Goal: Contribute content: Contribute content

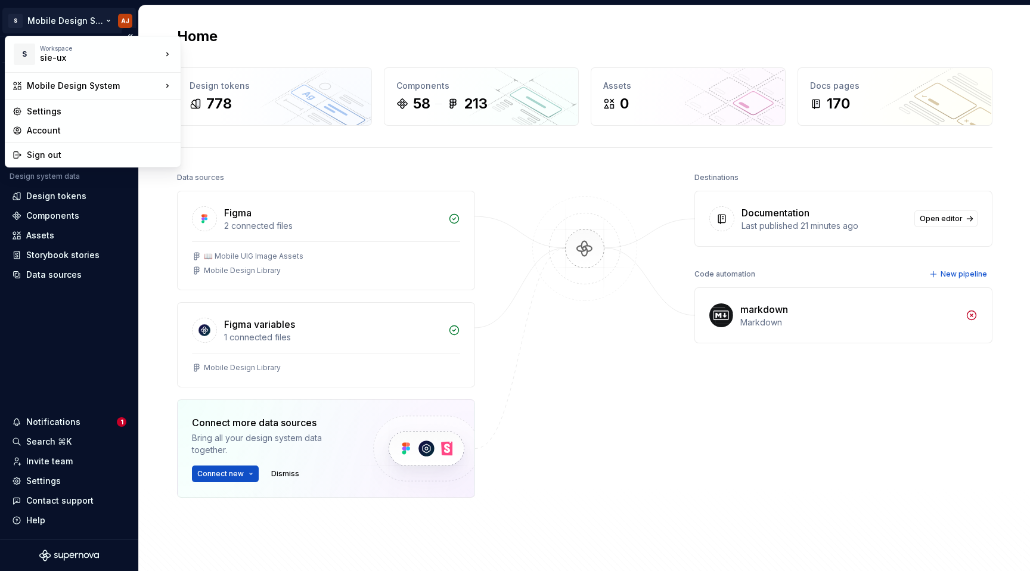
click at [97, 17] on html "S Mobile Design System AJ Version Current draft Home Documentation Analytics Co…" at bounding box center [515, 285] width 1030 height 571
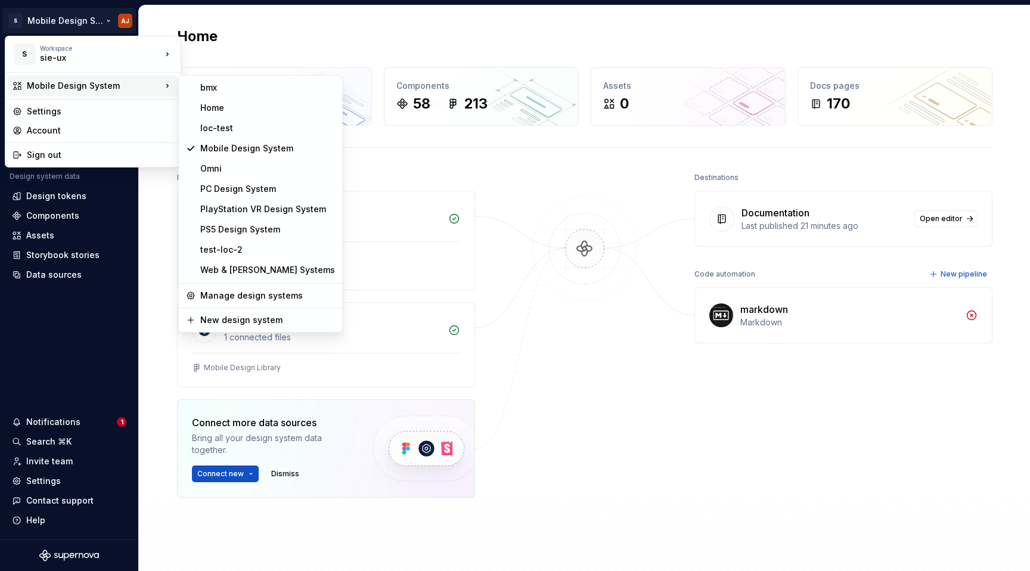
click at [521, 284] on html "S Mobile Design System AJ Version Current draft Home Documentation Analytics Co…" at bounding box center [515, 285] width 1030 height 571
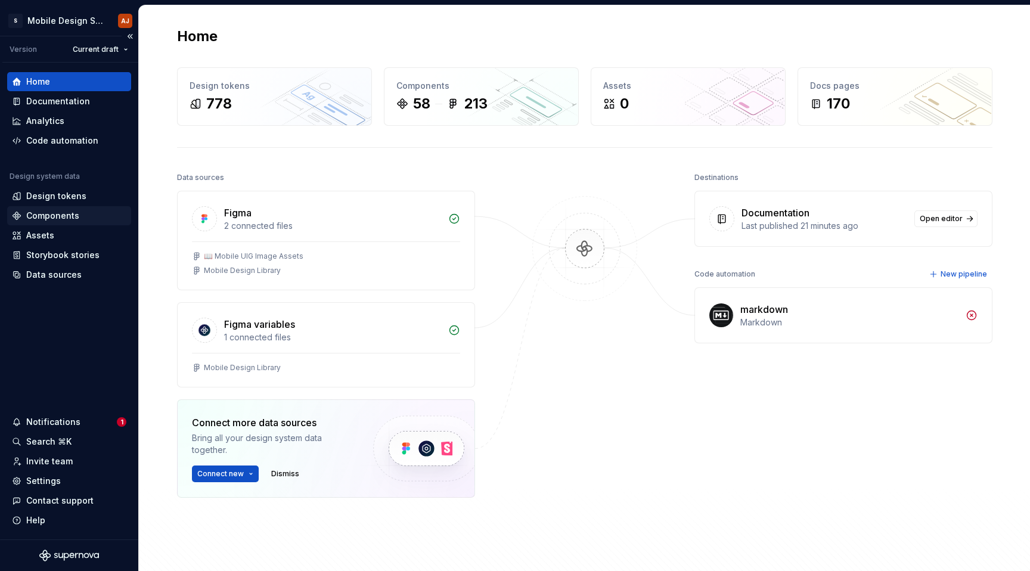
click at [70, 210] on div "Components" at bounding box center [52, 216] width 53 height 12
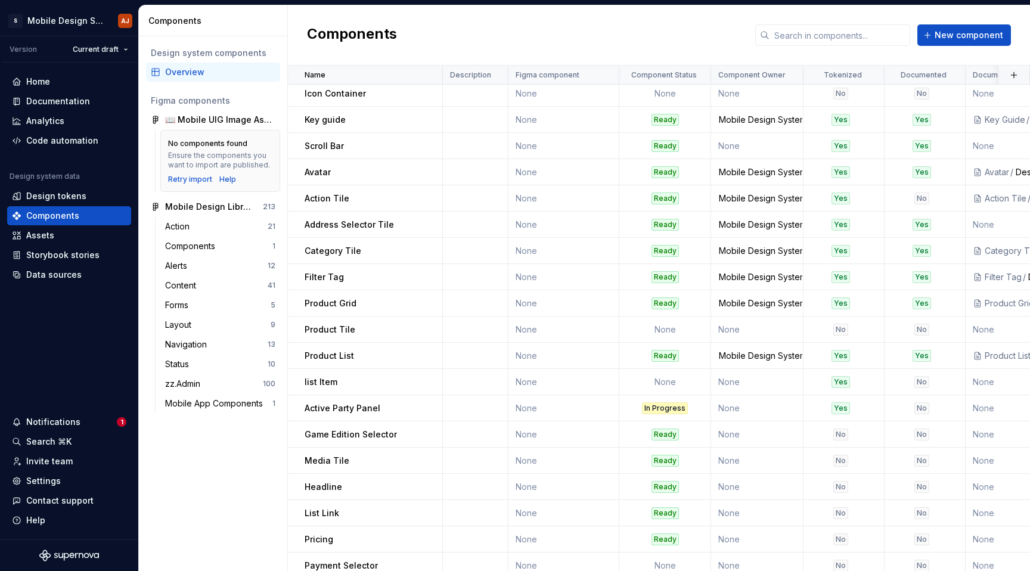
scroll to position [1034, 0]
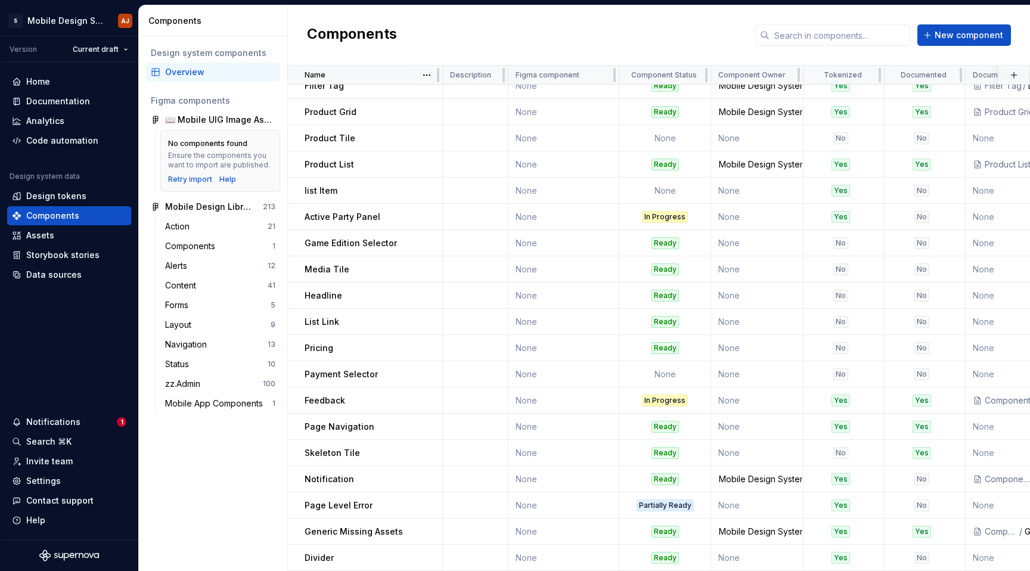
click at [371, 74] on div "Name" at bounding box center [369, 75] width 130 height 10
click at [429, 70] on html "S Mobile Design System AJ Version Current draft Home Documentation Analytics Co…" at bounding box center [515, 285] width 1030 height 571
drag, startPoint x: 439, startPoint y: 96, endPoint x: 387, endPoint y: 168, distance: 88.8
click at [439, 96] on div "Sort ascending" at bounding box center [471, 98] width 101 height 19
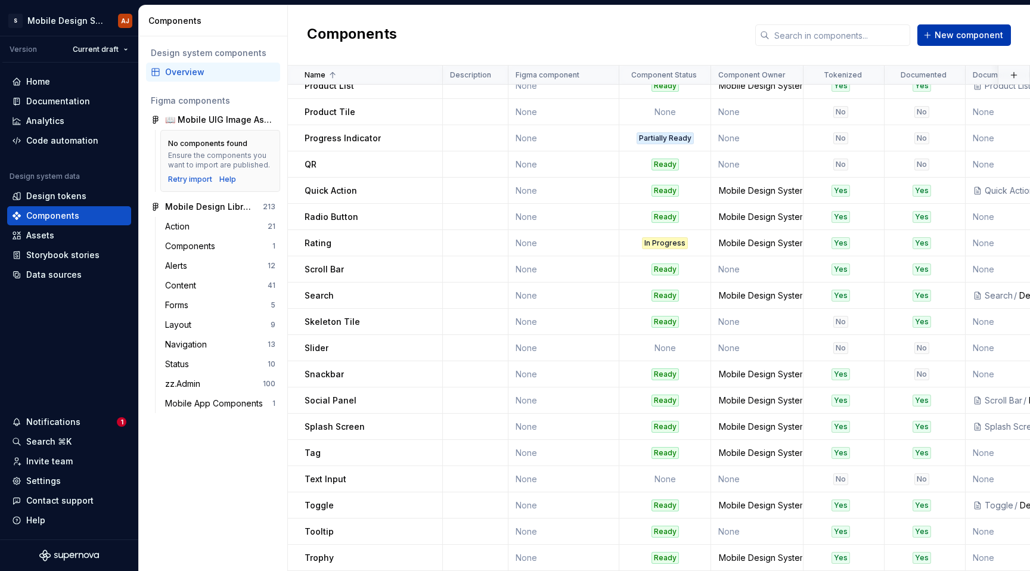
click at [643, 39] on span "New component" at bounding box center [968, 35] width 69 height 12
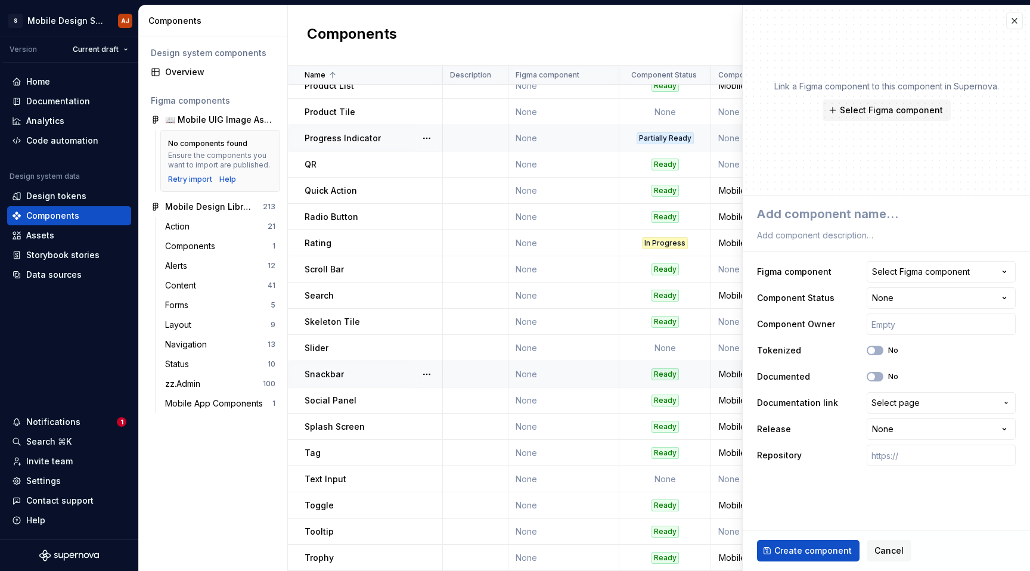
click at [604, 380] on td "None" at bounding box center [563, 374] width 111 height 26
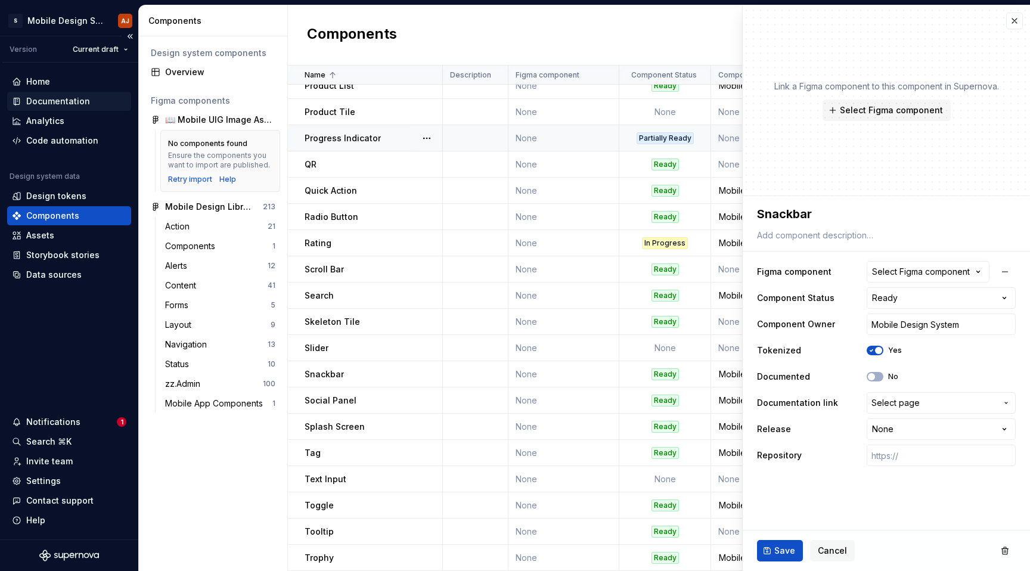
click at [69, 108] on div "Documentation" at bounding box center [69, 101] width 124 height 19
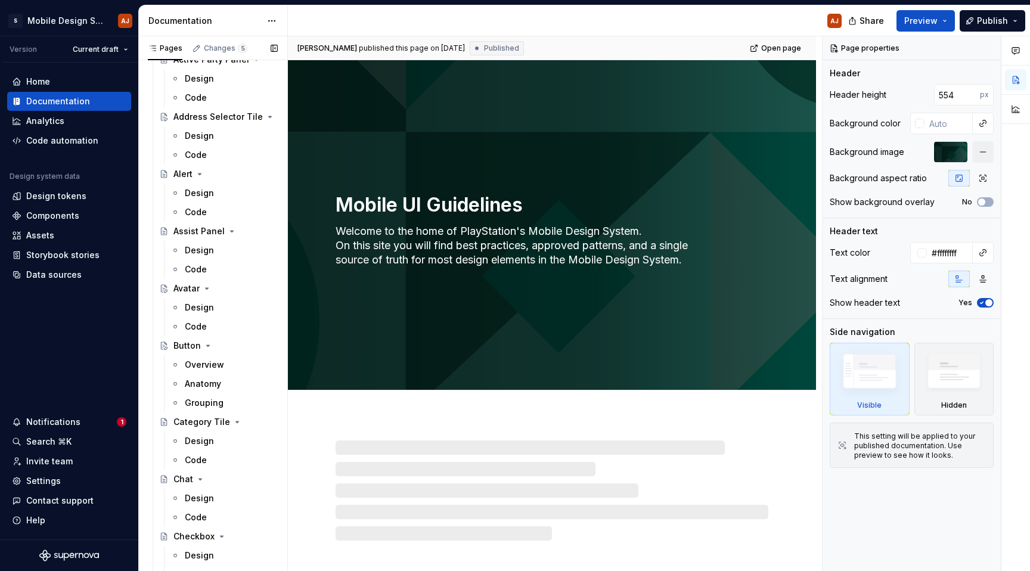
scroll to position [542, 0]
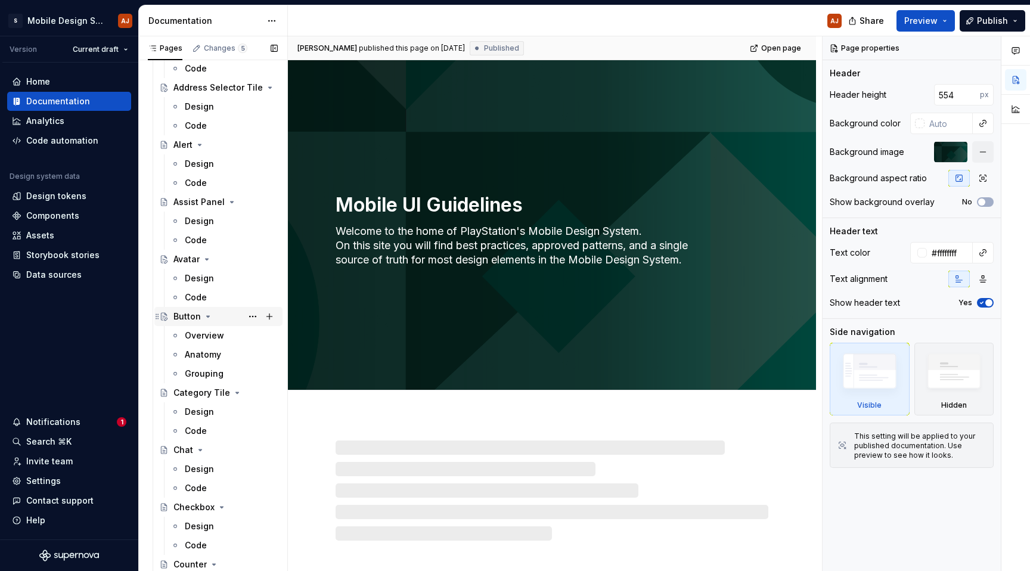
click at [234, 319] on div "Button" at bounding box center [225, 316] width 104 height 17
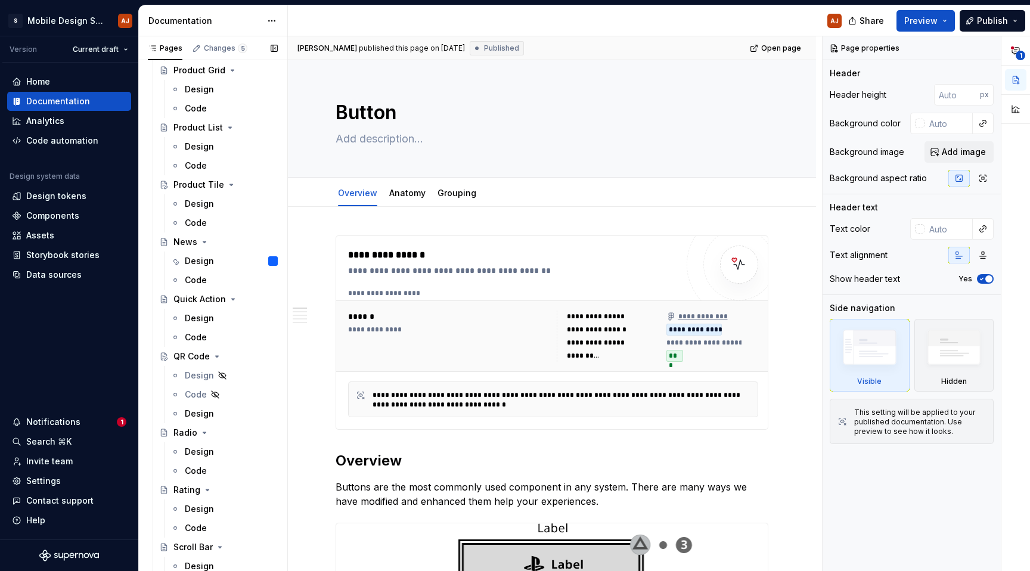
scroll to position [2470, 0]
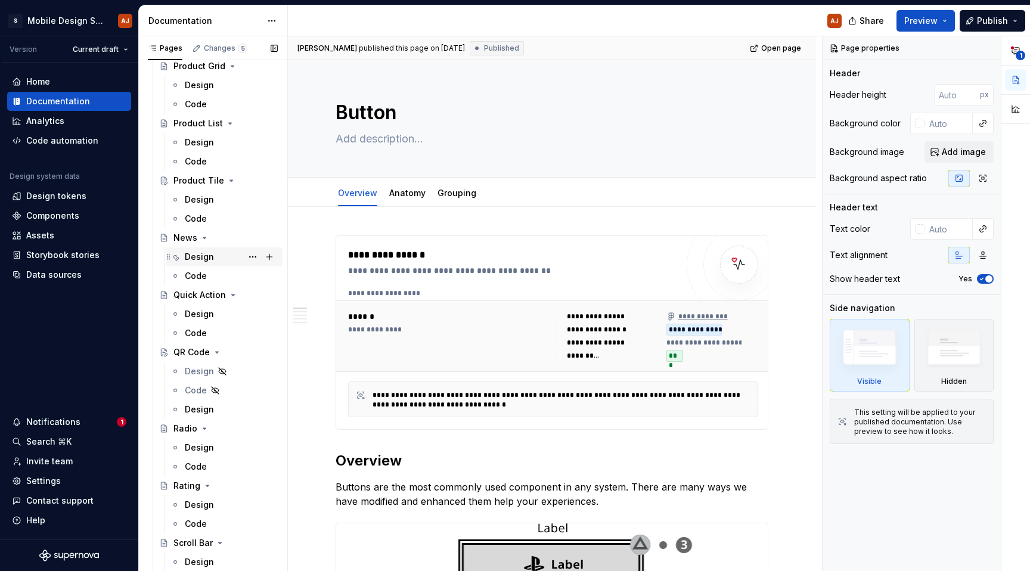
click at [203, 256] on div "Design" at bounding box center [199, 257] width 29 height 12
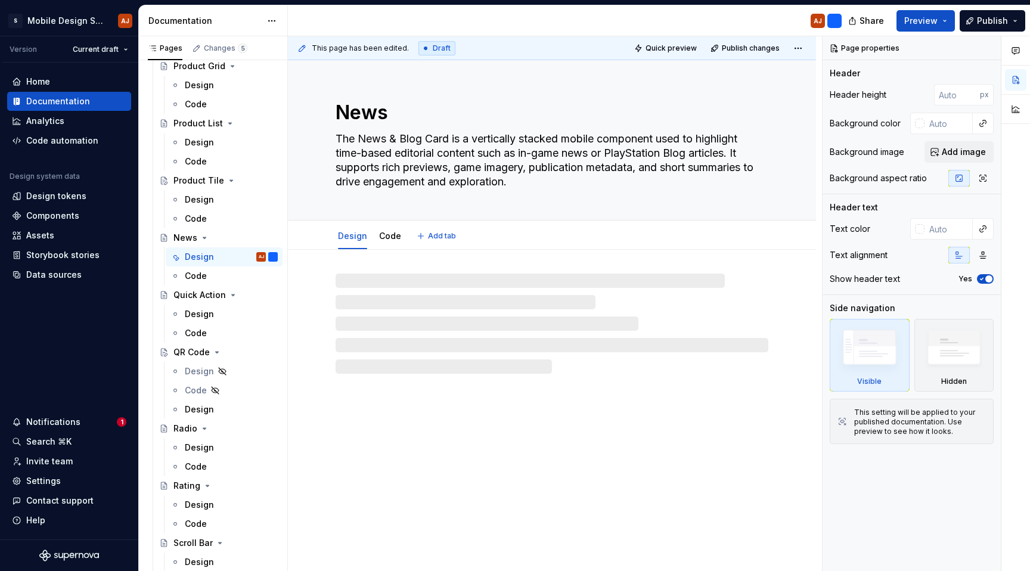
click at [462, 161] on textarea "The News & Blog Card is a vertically stacked mobile component used to highlight…" at bounding box center [549, 160] width 433 height 62
click at [443, 141] on textarea "The News & Blog Card is a vertically stacked mobile component used to highlight…" at bounding box center [549, 160] width 433 height 62
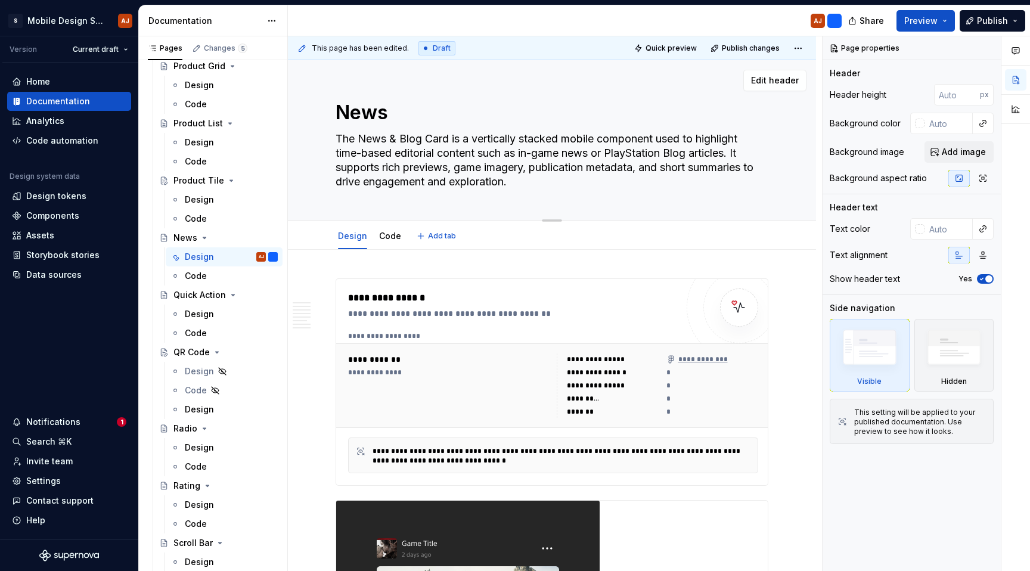
click at [443, 146] on textarea "The News & Blog Card is a vertically stacked mobile component used to highlight…" at bounding box center [549, 160] width 433 height 62
type textarea "*"
click at [441, 143] on textarea "The News & Blog Card is a vertically stacked mobile component used to highlight…" at bounding box center [549, 160] width 433 height 62
drag, startPoint x: 456, startPoint y: 138, endPoint x: 391, endPoint y: 138, distance: 65.0
click at [391, 138] on textarea "The News & Blog Card is a vertically stacked mobile component used to highlight…" at bounding box center [549, 160] width 433 height 62
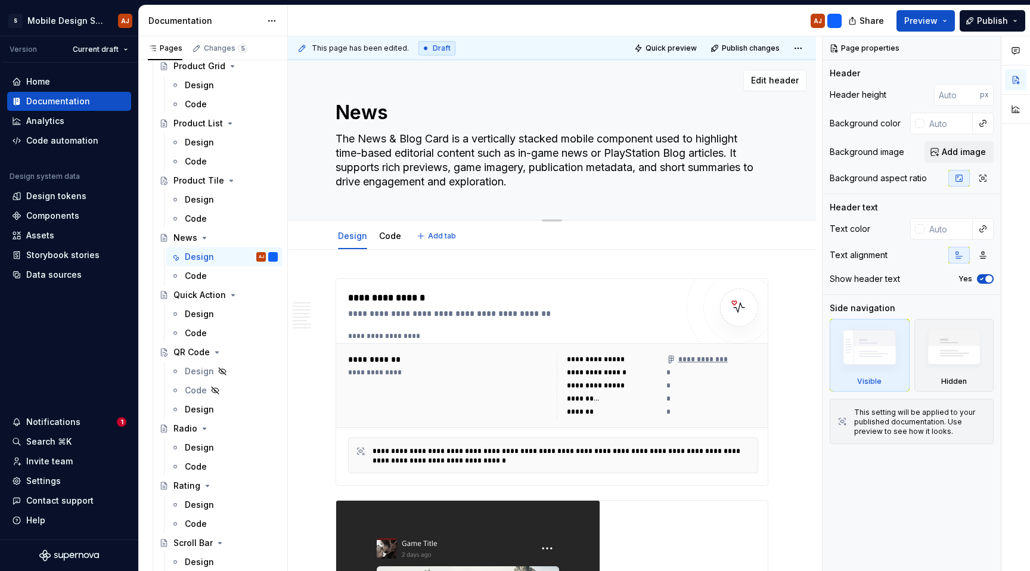
type textarea "The News cs a vertically stacked mobile component used to highlight time-based …"
type textarea "*"
type textarea "The News cos a vertically stacked mobile component used to highlight time-based…"
type textarea "*"
type textarea "The News coms a vertically stacked mobile component used to highlight time-base…"
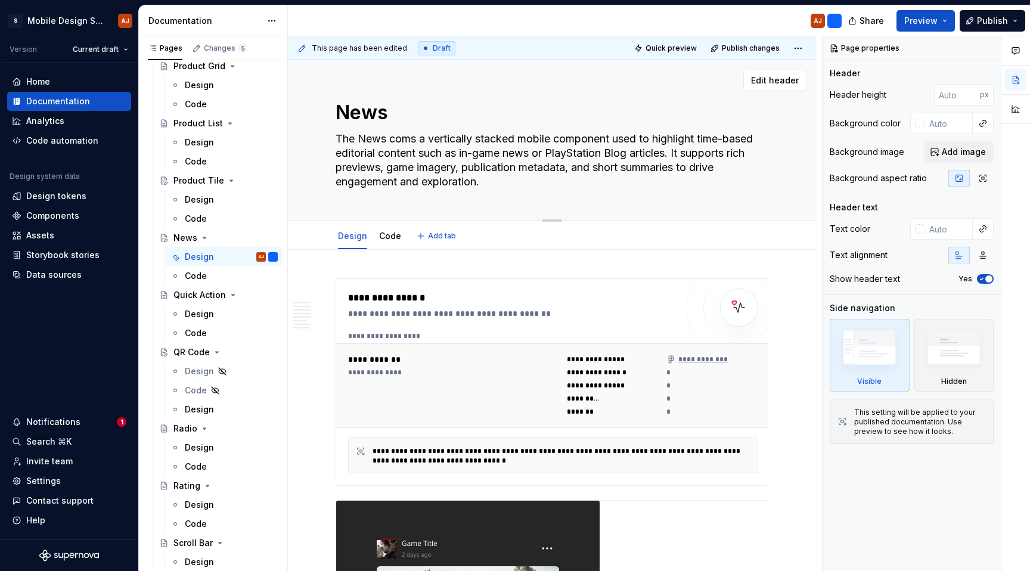
type textarea "*"
type textarea "The News comps a vertically stacked mobile component used to highlight time-bas…"
type textarea "*"
type textarea "The News compos a vertically stacked mobile component used to highlight time-ba…"
type textarea "*"
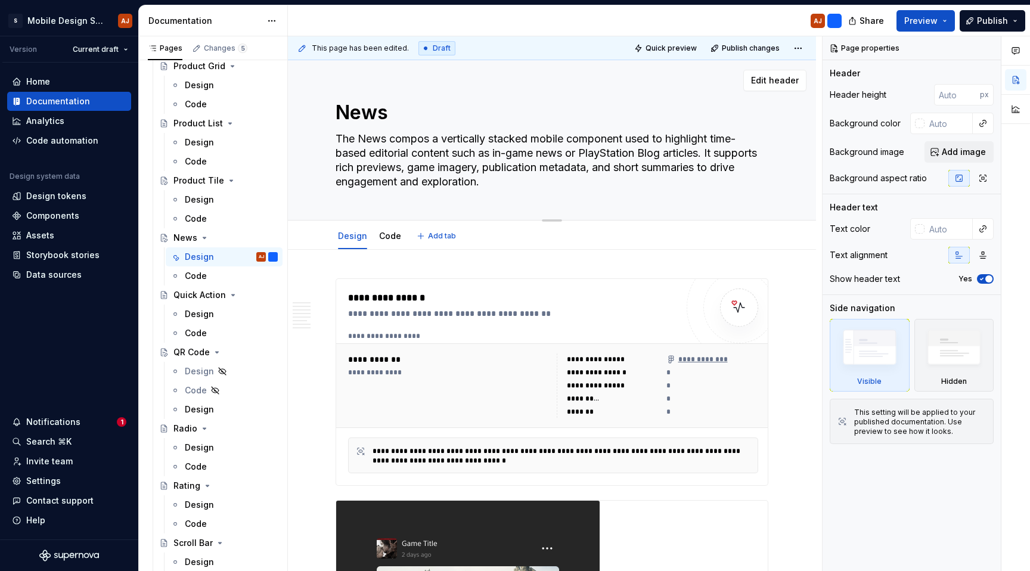
type textarea "The News compons a vertically stacked mobile component used to highlight time-b…"
type textarea "*"
type textarea "The News compones a vertically stacked mobile component used to highlight time-…"
type textarea "*"
type textarea "The News componens a vertically stacked mobile component used to highlight time…"
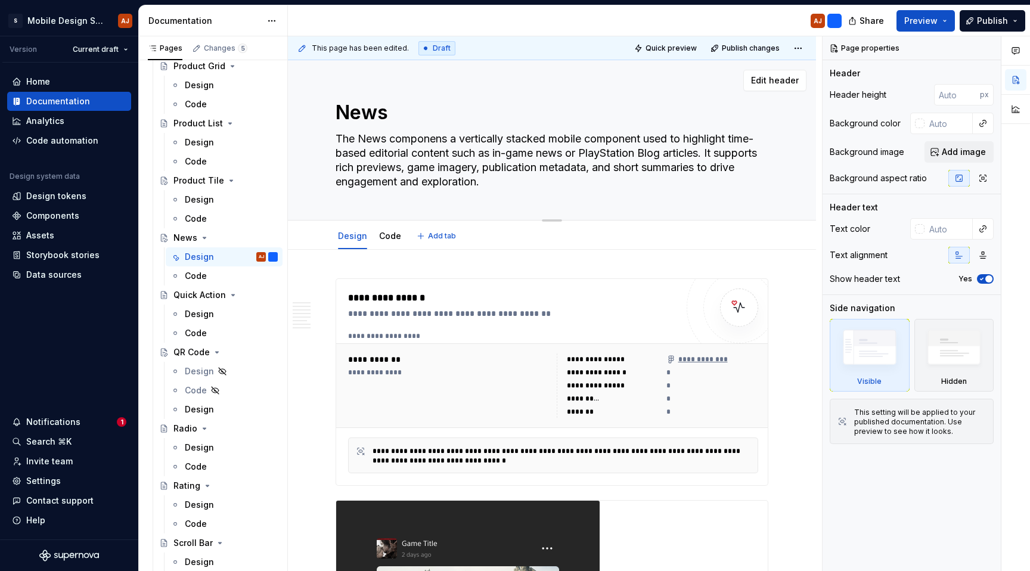
type textarea "*"
type textarea "The News components a vertically stacked mobile component used to highlight tim…"
type textarea "*"
type textarea "The News component s a vertically stacked mobile component used to highlight ti…"
type textarea "*"
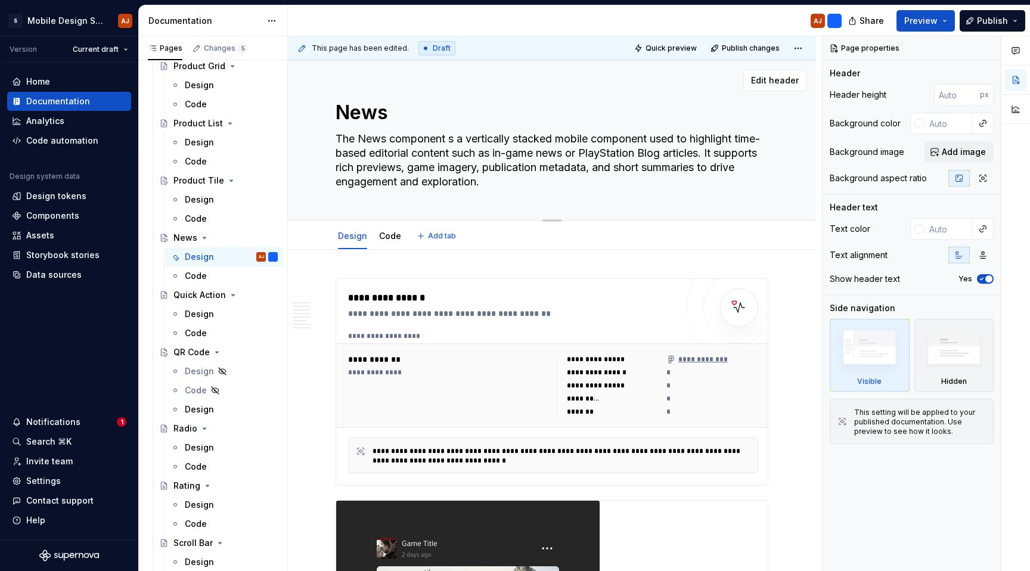
type textarea "The News component is a vertically stacked mobile component used to highlight t…"
drag, startPoint x: 658, startPoint y: 141, endPoint x: 462, endPoint y: 138, distance: 196.1
click at [462, 138] on textarea "The News component is a vertically stacked mobile component used to highlight t…" at bounding box center [549, 160] width 433 height 62
type textarea "*"
type textarea "The News component is used to highlight time-based editorial content such as in…"
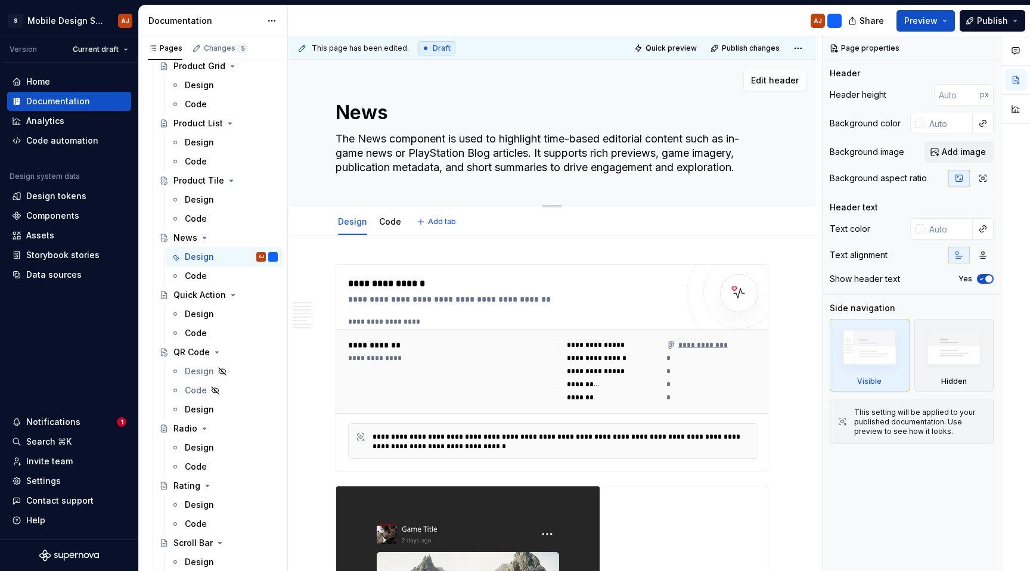
drag, startPoint x: 538, startPoint y: 153, endPoint x: 673, endPoint y: 153, distance: 135.3
click at [643, 153] on textarea "The News component is used to highlight time-based editorial content such as in…" at bounding box center [549, 153] width 433 height 48
click at [563, 169] on textarea "The News component is used to highlight time-based editorial content such as in…" at bounding box center [549, 153] width 433 height 48
drag, startPoint x: 742, startPoint y: 169, endPoint x: 554, endPoint y: 165, distance: 188.3
click at [554, 165] on textarea "The News component is used to highlight time-based editorial content such as in…" at bounding box center [549, 153] width 433 height 48
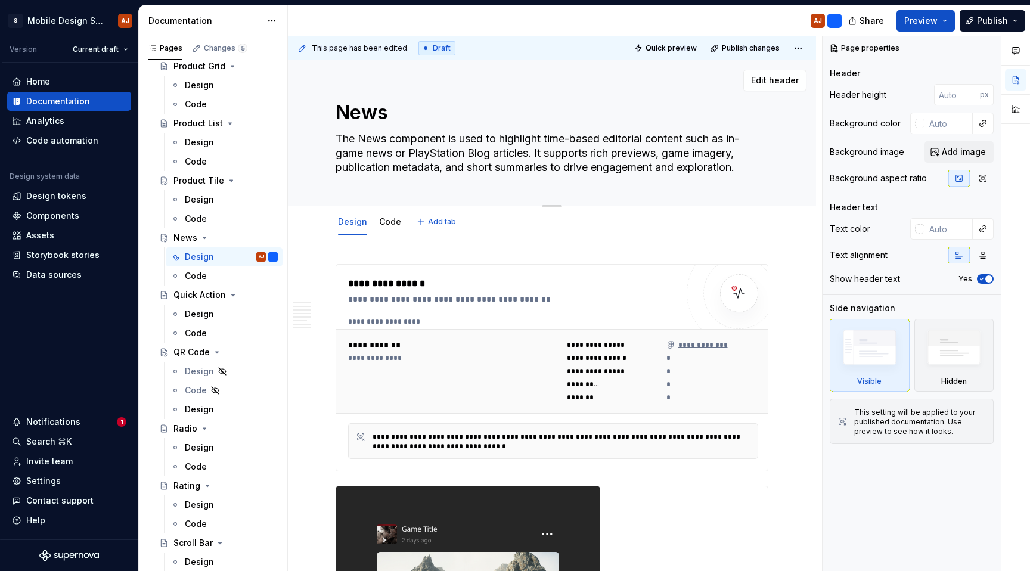
type textarea "*"
type textarea "The News component is used to highlight time-based editorial content such as in…"
type textarea "*"
type textarea "The News component is used to highlight time-based editorial content such as in…"
click at [642, 161] on textarea "The News component is used to highlight time-based editorial content such as in…" at bounding box center [549, 153] width 433 height 48
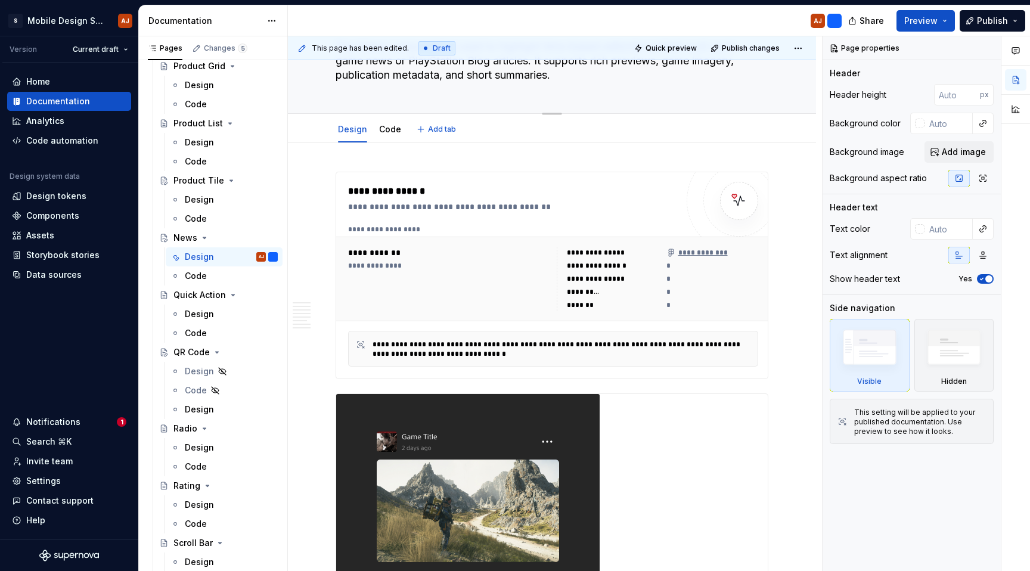
type textarea "*"
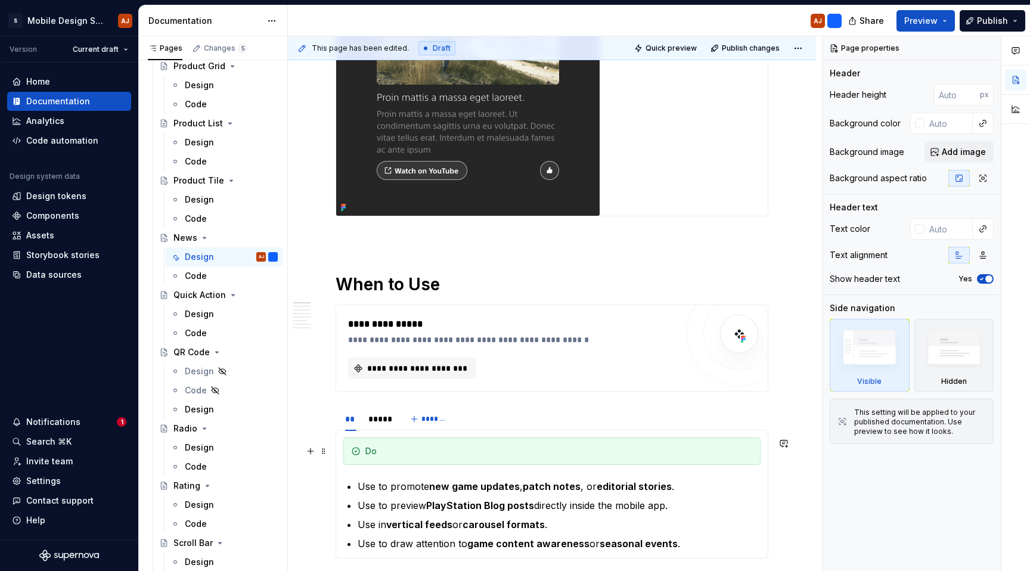
scroll to position [572, 0]
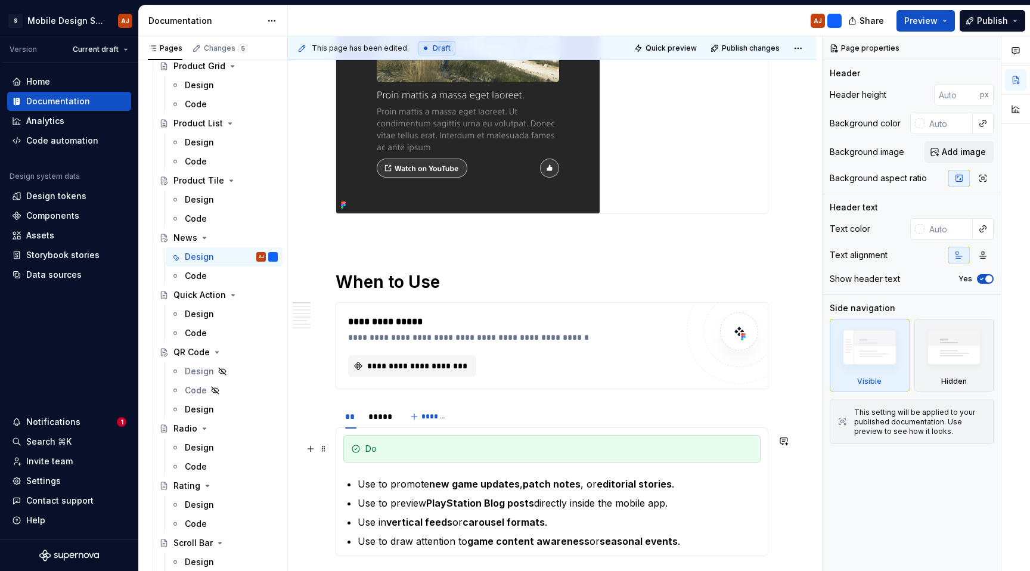
type textarea "The News component is used to highlight time-based editorial content such as in…"
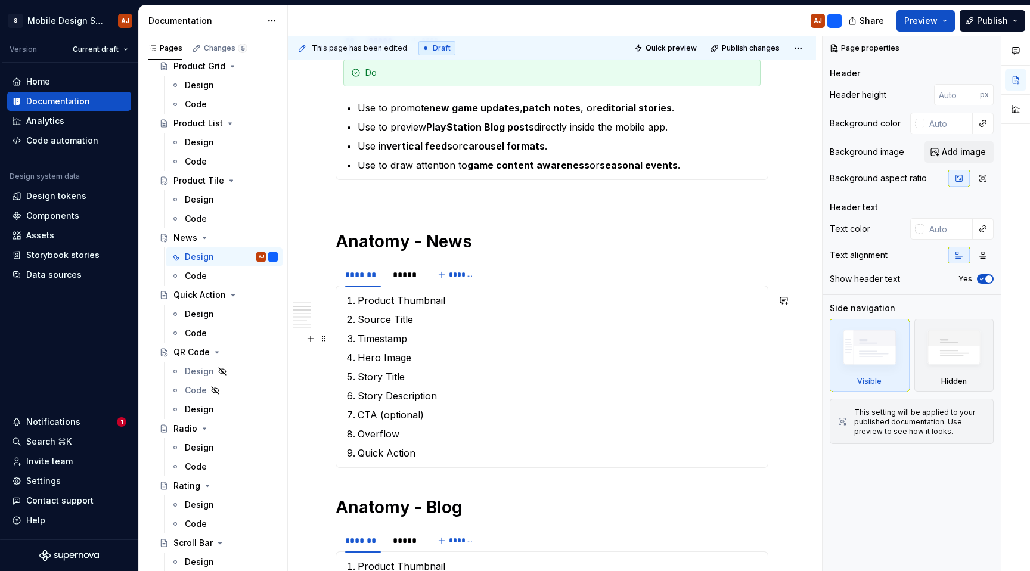
scroll to position [949, 0]
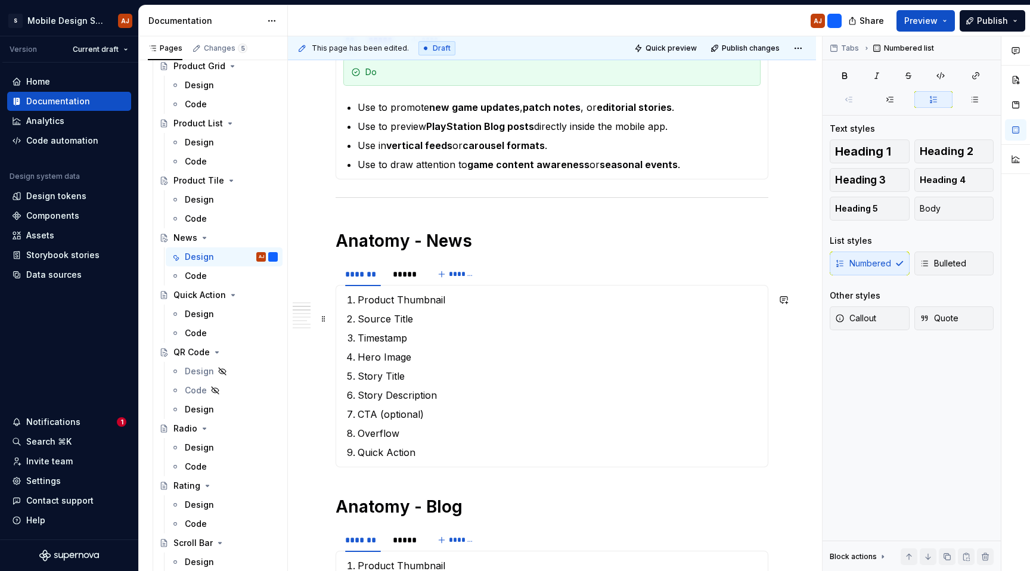
click at [401, 316] on p "Source Title" at bounding box center [559, 319] width 403 height 14
click at [392, 371] on p "Story Title" at bounding box center [559, 376] width 403 height 14
click at [392, 394] on p "Story Description" at bounding box center [559, 395] width 403 height 14
click at [424, 416] on p "CTA (optional)" at bounding box center [559, 414] width 403 height 14
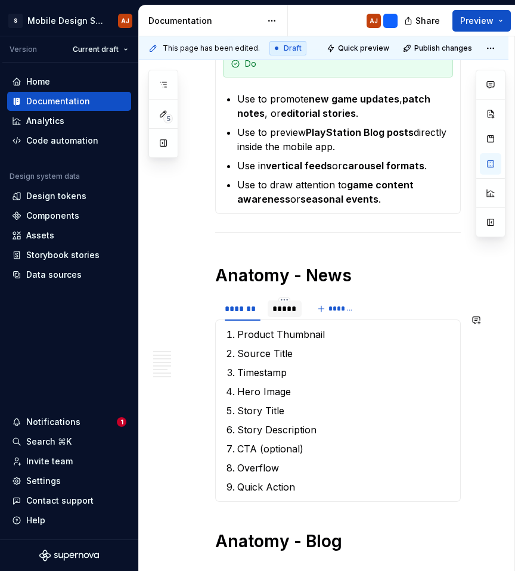
scroll to position [1026, 0]
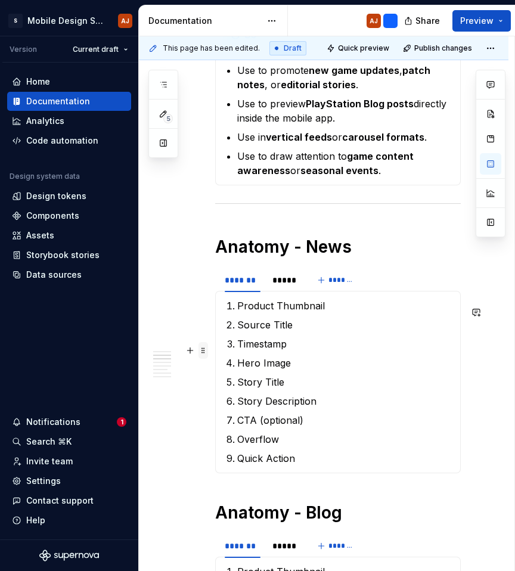
type textarea "*"
click at [274, 313] on p "Product Thumbnail" at bounding box center [345, 306] width 216 height 14
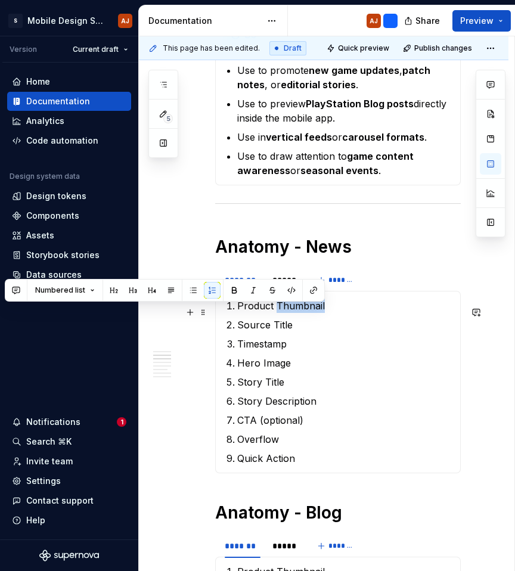
click at [289, 313] on p "Product Thumbnail" at bounding box center [345, 306] width 216 height 14
drag, startPoint x: 331, startPoint y: 312, endPoint x: 239, endPoint y: 312, distance: 91.8
click at [239, 312] on p "Product Thumbnail" at bounding box center [345, 306] width 216 height 14
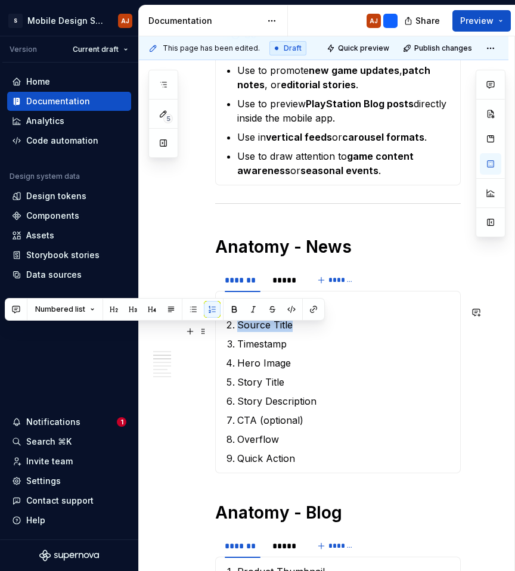
drag, startPoint x: 302, startPoint y: 331, endPoint x: 240, endPoint y: 328, distance: 62.0
click at [240, 328] on p "Source Title" at bounding box center [345, 325] width 216 height 14
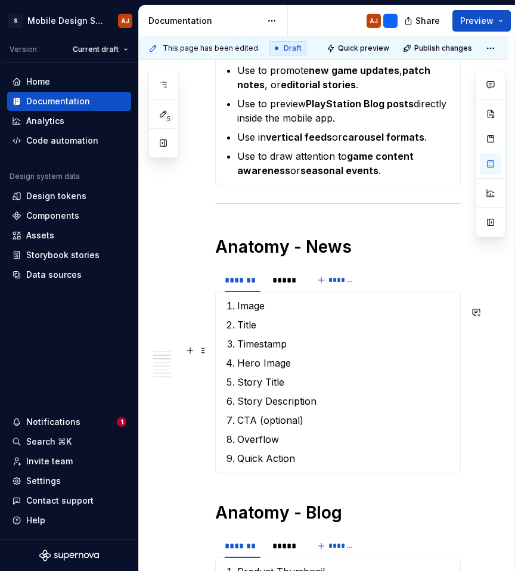
click at [271, 346] on p "Timestamp" at bounding box center [345, 344] width 216 height 14
click at [279, 366] on p "Hero Image" at bounding box center [345, 363] width 216 height 14
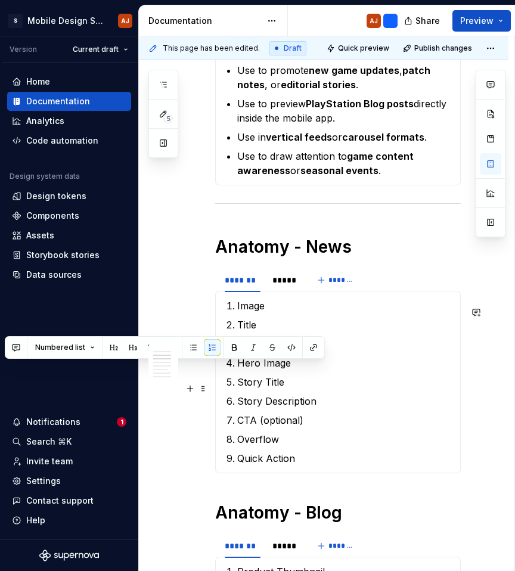
click at [273, 384] on p "Story Title" at bounding box center [345, 382] width 216 height 14
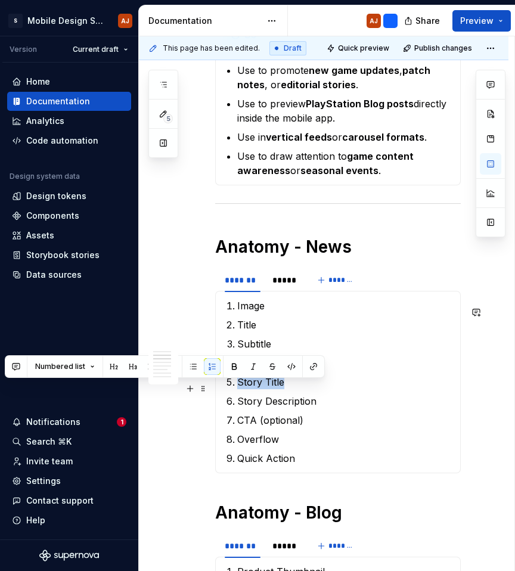
drag, startPoint x: 298, startPoint y: 393, endPoint x: 237, endPoint y: 392, distance: 61.4
click at [237, 389] on li "Story Title" at bounding box center [345, 382] width 216 height 14
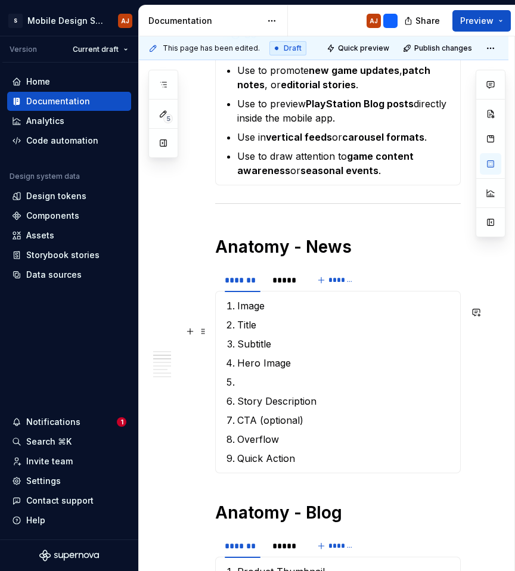
click at [240, 330] on p "Title" at bounding box center [345, 325] width 216 height 14
click at [292, 389] on p at bounding box center [345, 382] width 216 height 14
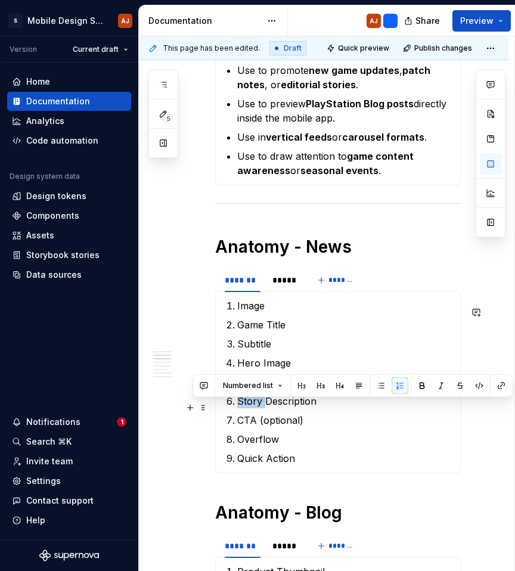
drag, startPoint x: 263, startPoint y: 408, endPoint x: 235, endPoint y: 405, distance: 27.6
click at [237, 405] on li "Story Description" at bounding box center [345, 401] width 216 height 14
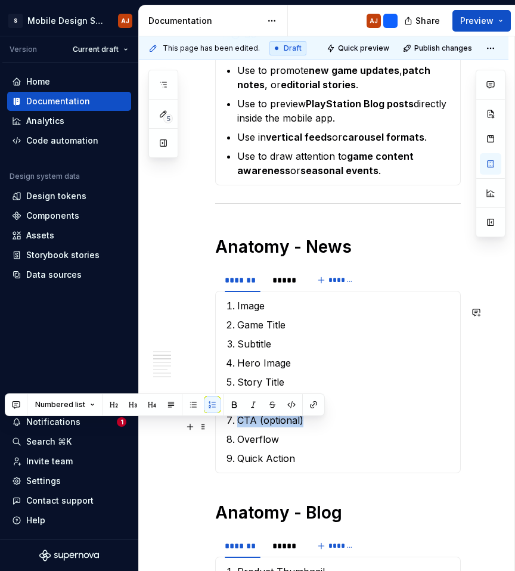
drag, startPoint x: 312, startPoint y: 427, endPoint x: 237, endPoint y: 428, distance: 75.1
click at [237, 427] on p "CTA (optional)" at bounding box center [345, 420] width 216 height 14
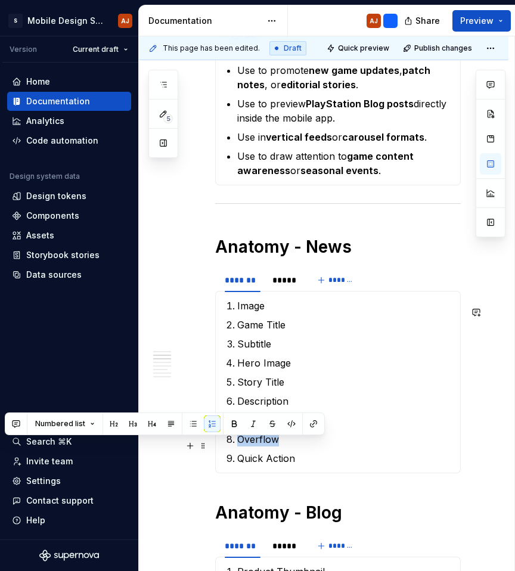
drag, startPoint x: 288, startPoint y: 449, endPoint x: 240, endPoint y: 449, distance: 48.3
click at [240, 446] on p "Overflow" at bounding box center [345, 439] width 216 height 14
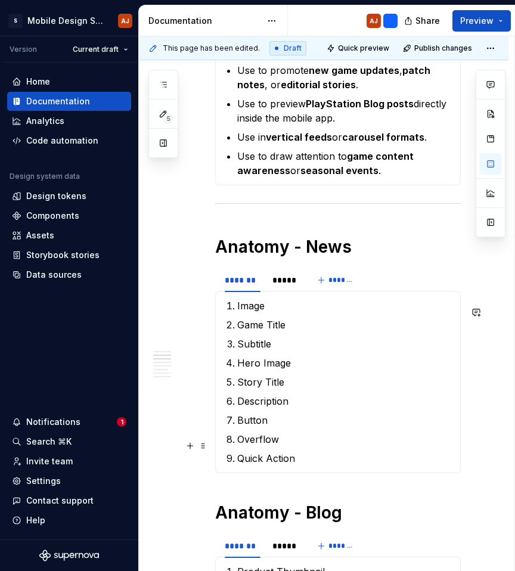
click at [282, 446] on p "Overflow" at bounding box center [345, 439] width 216 height 14
click at [289, 427] on p "Button" at bounding box center [345, 420] width 216 height 14
click at [271, 445] on p "Overflow" at bounding box center [345, 439] width 216 height 14
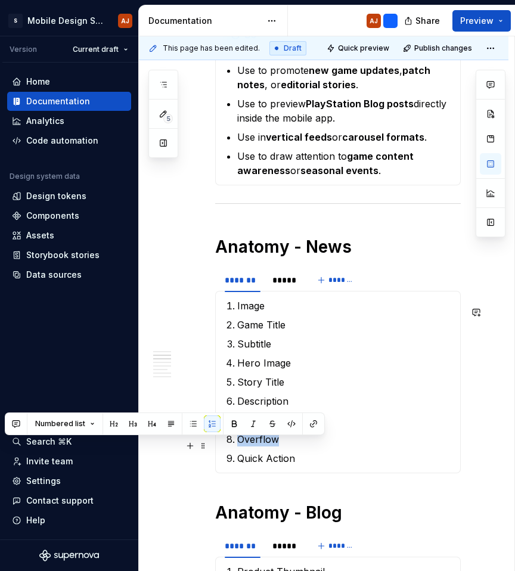
click at [271, 445] on p "Overflow" at bounding box center [345, 439] width 216 height 14
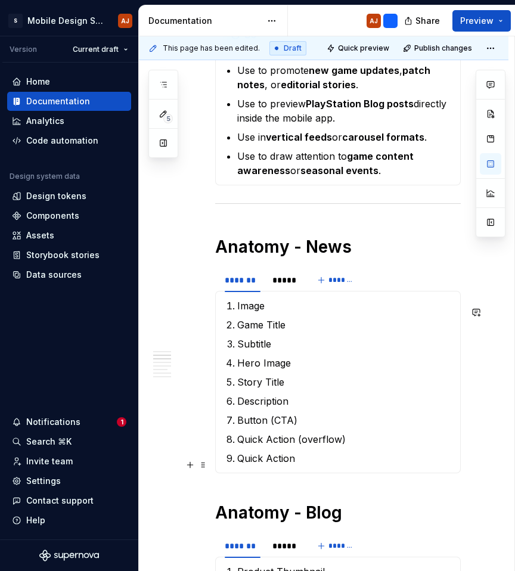
click at [349, 461] on p "Quick Action" at bounding box center [345, 458] width 216 height 14
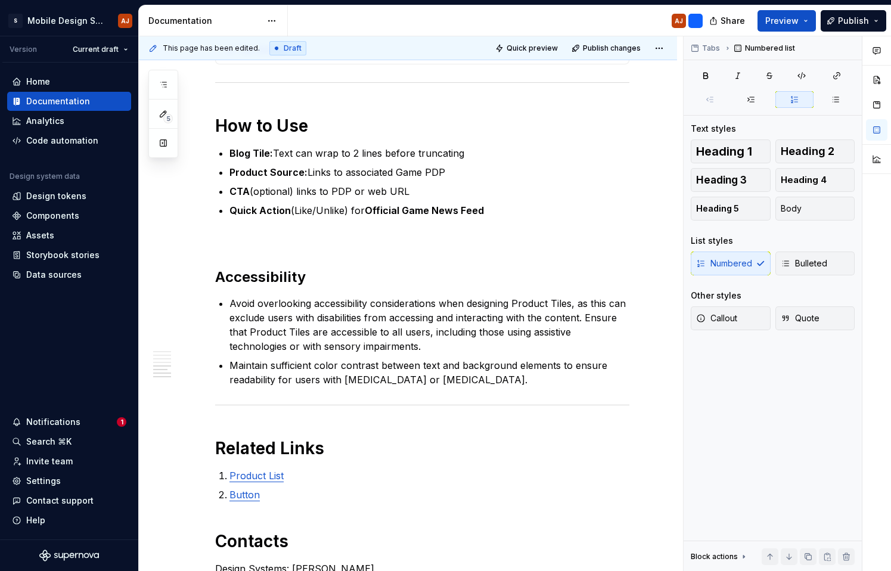
scroll to position [1769, 0]
type textarea "*"
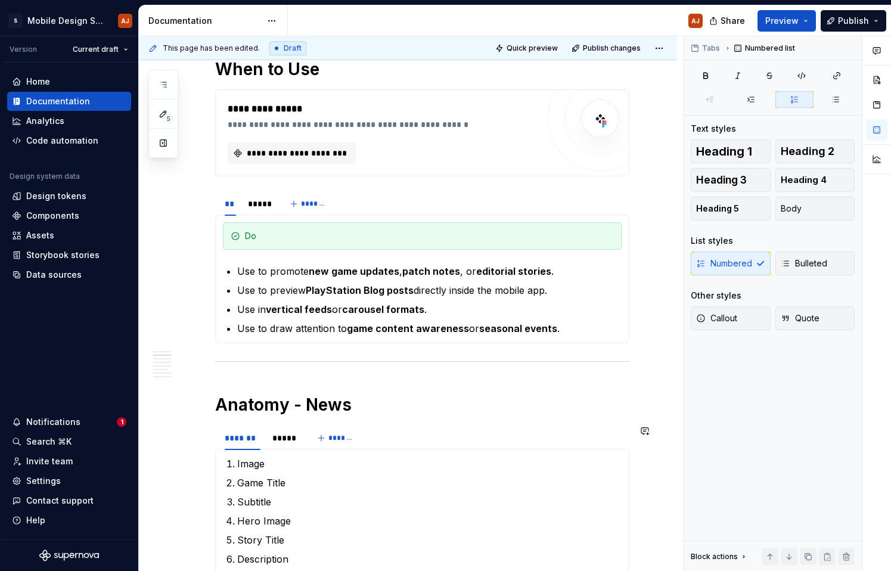
scroll to position [753, 0]
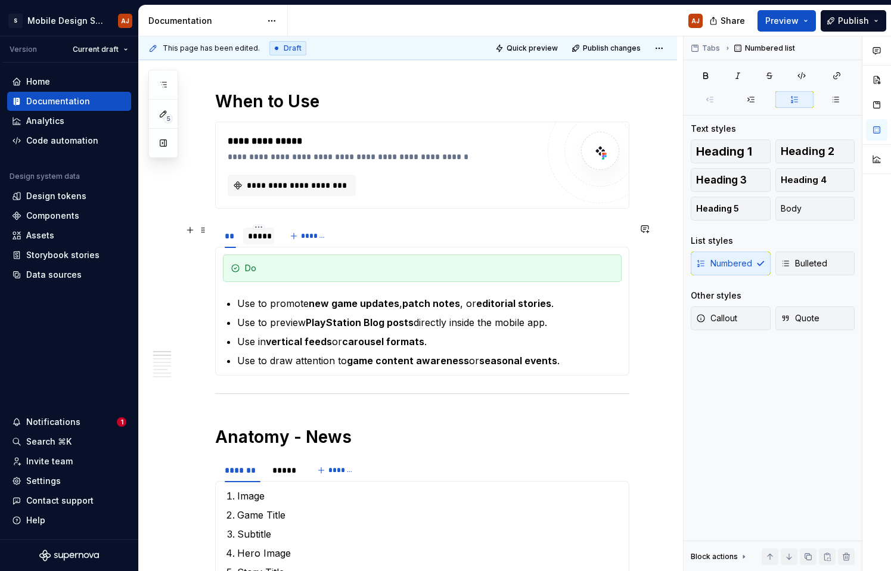
click at [256, 241] on div "*****" at bounding box center [258, 236] width 21 height 12
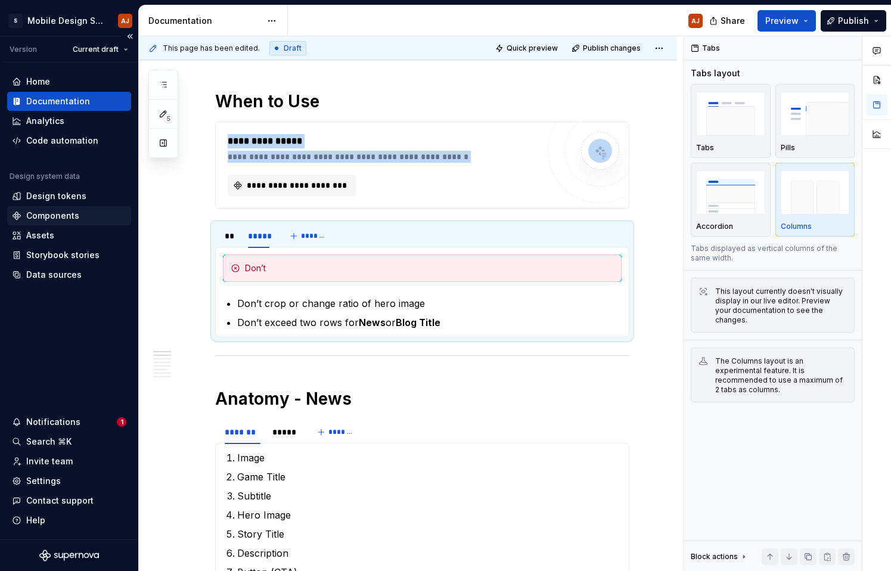
click at [70, 217] on div "Components" at bounding box center [52, 216] width 53 height 12
